Goal: Check status: Check status

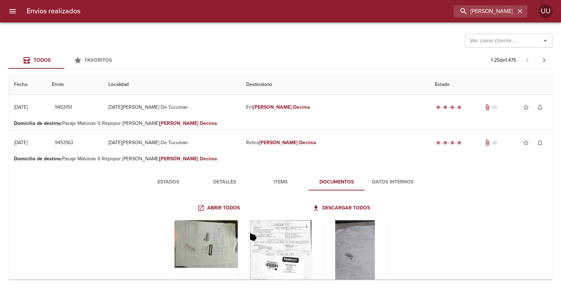
scroll to position [78, 0]
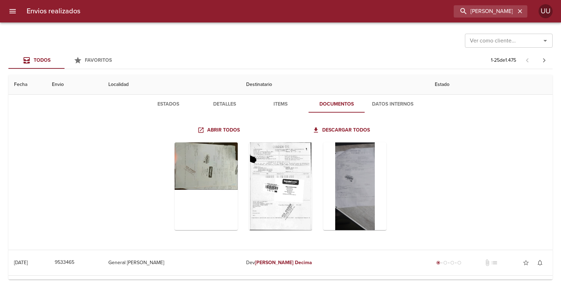
click at [160, 103] on span "Estados" at bounding box center [168, 104] width 48 height 9
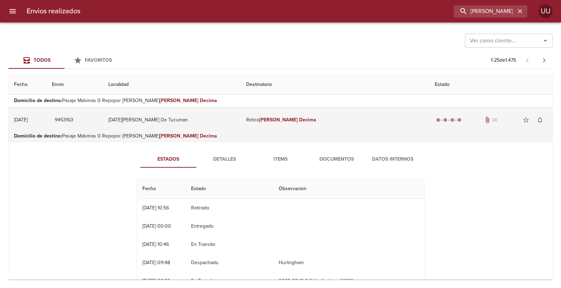
scroll to position [0, 0]
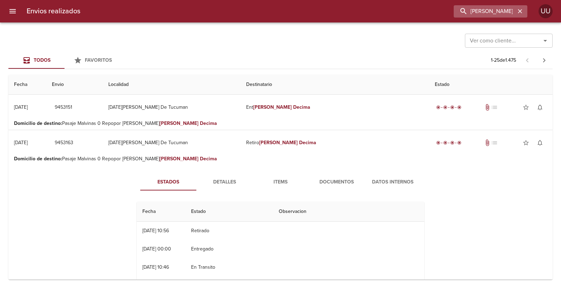
click at [520, 11] on icon "button" at bounding box center [520, 11] width 4 height 4
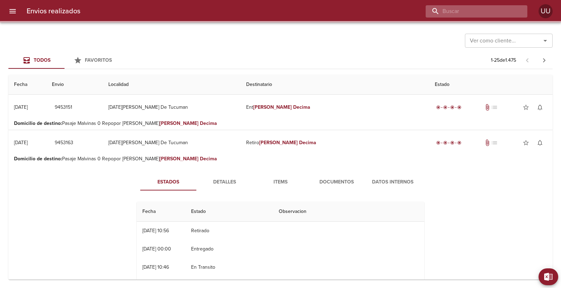
click at [511, 12] on input "buscar" at bounding box center [471, 11] width 90 height 12
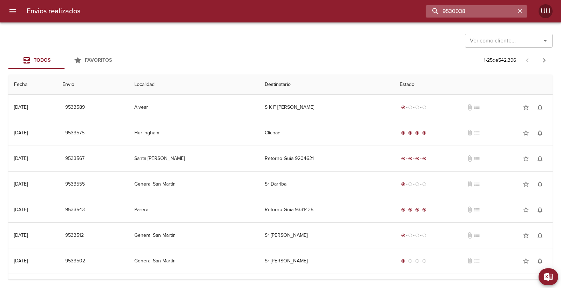
type input "9530038"
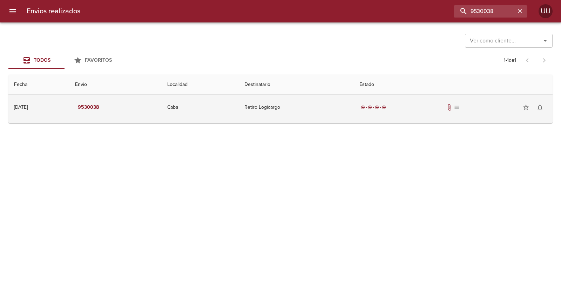
click at [354, 107] on td "Retiro Logicargo" at bounding box center [296, 107] width 115 height 25
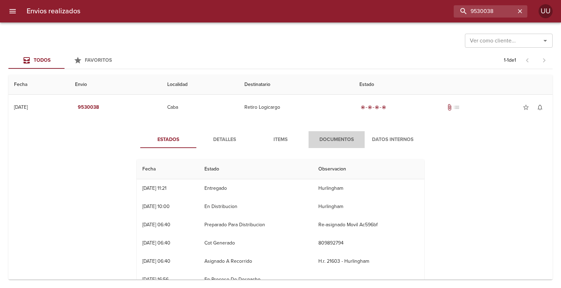
click at [325, 135] on span "Documentos" at bounding box center [337, 139] width 48 height 9
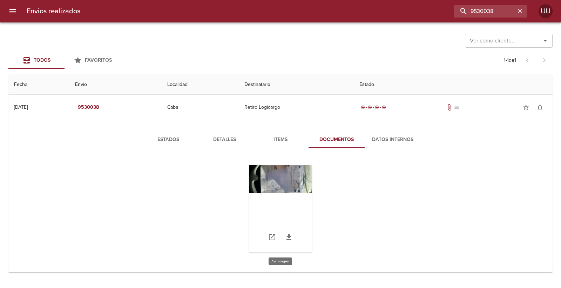
click at [309, 184] on div "Tabla de envíos del cliente" at bounding box center [280, 209] width 63 height 88
click at [230, 140] on span "Detalles" at bounding box center [225, 139] width 48 height 9
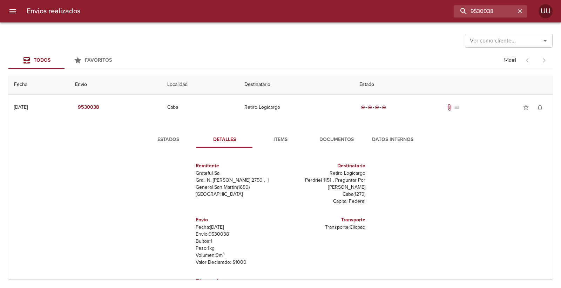
drag, startPoint x: 248, startPoint y: 138, endPoint x: 317, endPoint y: 137, distance: 68.7
click at [291, 137] on div "Estados Detalles Items Documentos Datos Internos" at bounding box center [280, 139] width 281 height 17
click at [316, 140] on span "Documentos" at bounding box center [337, 139] width 48 height 9
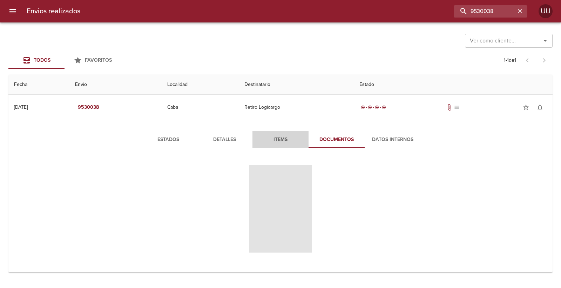
drag, startPoint x: 256, startPoint y: 140, endPoint x: 296, endPoint y: 134, distance: 39.7
click at [272, 137] on span "Items" at bounding box center [281, 139] width 48 height 9
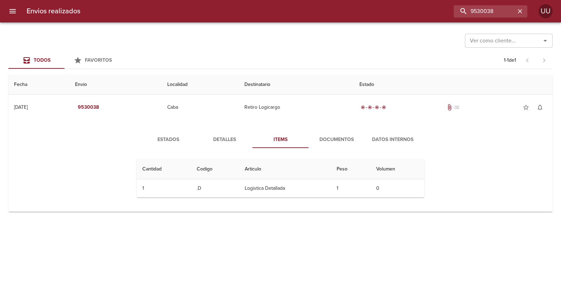
click at [296, 134] on button "Items" at bounding box center [280, 139] width 56 height 17
click at [174, 140] on span "Estados" at bounding box center [168, 139] width 48 height 9
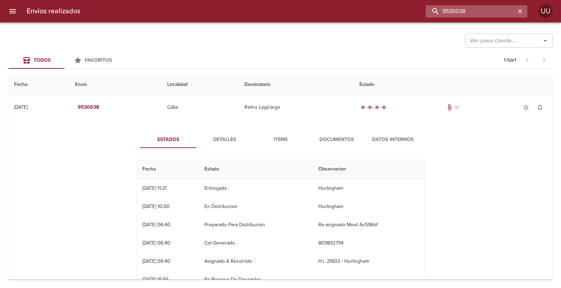
drag, startPoint x: 500, startPoint y: 15, endPoint x: 440, endPoint y: 12, distance: 59.4
click at [440, 12] on input "9530038" at bounding box center [471, 11] width 90 height 12
type input "[PERSON_NAME]"
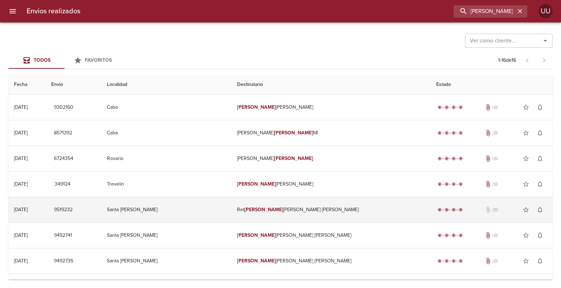
click at [310, 207] on td "Ret [PERSON_NAME] [PERSON_NAME]" at bounding box center [330, 209] width 199 height 25
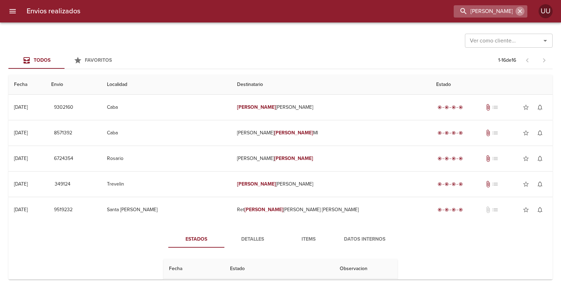
click at [519, 13] on icon "button" at bounding box center [520, 11] width 7 height 7
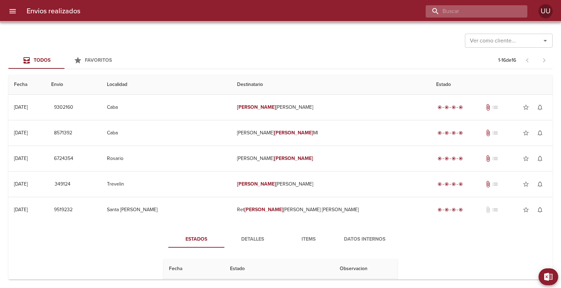
click at [492, 12] on input "buscar" at bounding box center [471, 11] width 90 height 12
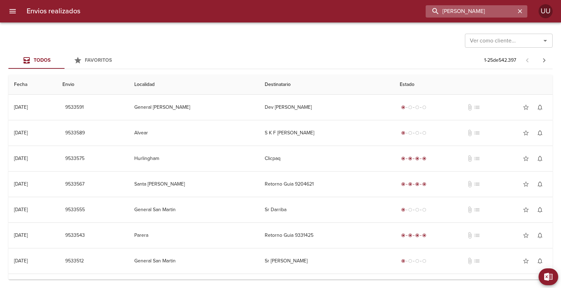
type input "[PERSON_NAME]"
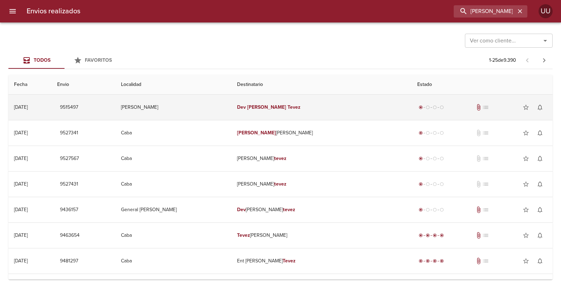
click at [299, 105] on em "Tevez" at bounding box center [294, 107] width 13 height 6
